Goal: Information Seeking & Learning: Understand process/instructions

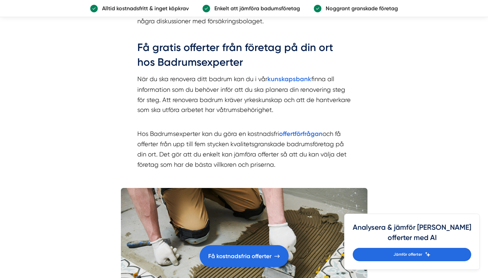
scroll to position [3931, 0]
drag, startPoint x: 470, startPoint y: 228, endPoint x: 455, endPoint y: 228, distance: 15.4
click at [457, 228] on h4 "Analysera & jämför dina offerter med AI" at bounding box center [412, 235] width 118 height 26
click at [455, 228] on h4 "Analysera & jämför dina offerter med AI" at bounding box center [412, 235] width 118 height 26
click at [456, 228] on h4 "Analysera & jämför dina offerter med AI" at bounding box center [412, 235] width 118 height 26
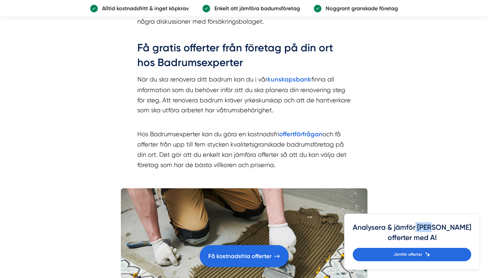
click at [456, 228] on h4 "Analysera & jämför dina offerter med AI" at bounding box center [412, 235] width 118 height 26
click at [456, 227] on h4 "Analysera & jämför dina offerter med AI" at bounding box center [412, 235] width 118 height 26
click at [468, 227] on h4 "Analysera & jämför dina offerter med AI" at bounding box center [412, 235] width 118 height 26
click at [454, 230] on h4 "Analysera & jämför dina offerter med AI" at bounding box center [412, 235] width 118 height 26
drag, startPoint x: 433, startPoint y: 228, endPoint x: 429, endPoint y: 228, distance: 4.5
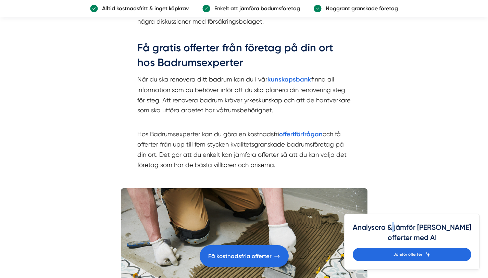
click at [429, 228] on h4 "Analysera & jämför dina offerter med AI" at bounding box center [412, 235] width 118 height 26
click at [424, 228] on h4 "Analysera & jämför dina offerter med AI" at bounding box center [412, 235] width 118 height 26
click at [434, 239] on h4 "Analysera & jämför dina offerter med AI" at bounding box center [412, 235] width 118 height 26
